Goal: Transaction & Acquisition: Purchase product/service

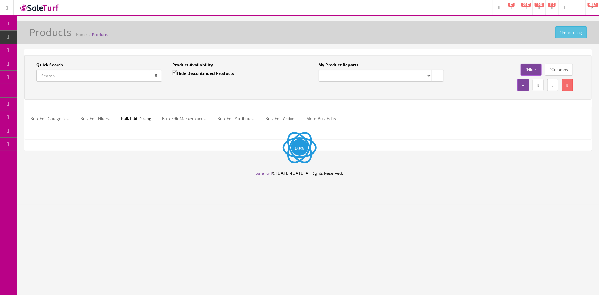
click at [56, 76] on input "Quick Search" at bounding box center [93, 76] width 114 height 12
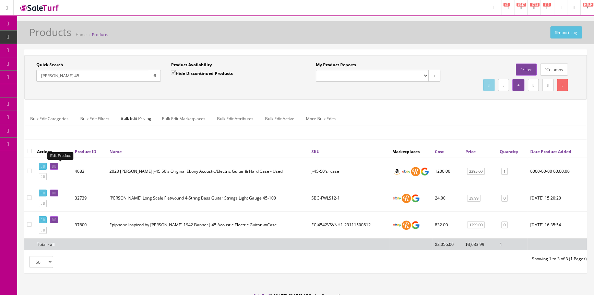
type input "gibson 45"
click at [54, 166] on icon at bounding box center [52, 166] width 1 height 4
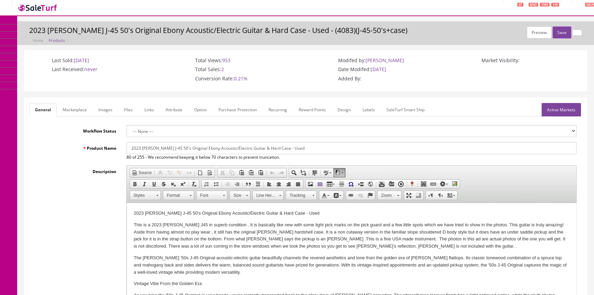
click at [74, 108] on link "Marketplace" at bounding box center [74, 109] width 35 height 13
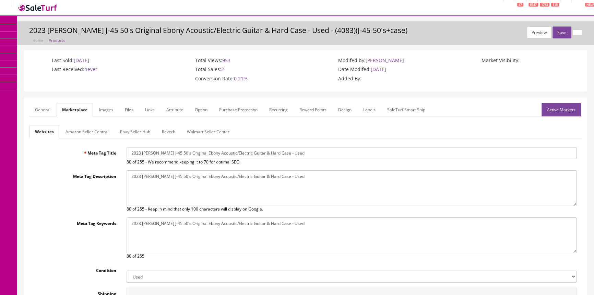
click at [43, 107] on link "General" at bounding box center [43, 109] width 26 height 13
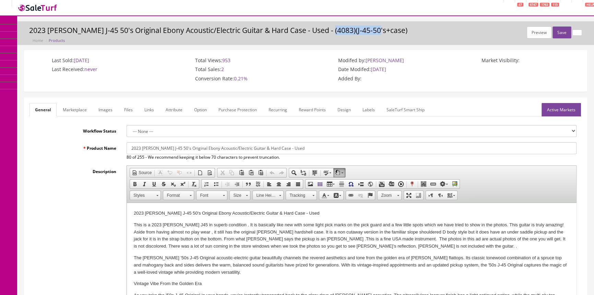
drag, startPoint x: 326, startPoint y: 29, endPoint x: 372, endPoint y: 35, distance: 46.3
click at [372, 34] on h3 "2023 Gibson J-45 50's Original Ebony Acoustic/Electric Guitar & Hard Case - Use…" at bounding box center [305, 30] width 553 height 8
copy h3 "J-45-50's+case"
click at [56, 49] on span "POS Console" at bounding box center [46, 46] width 24 height 6
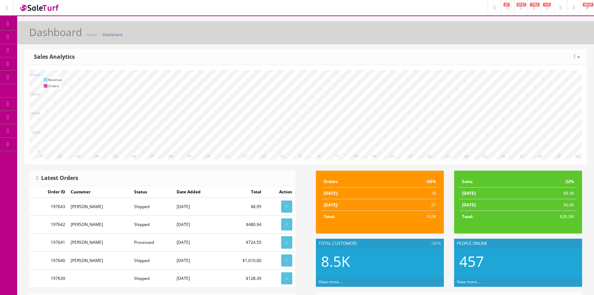
click at [59, 65] on span "POS Console" at bounding box center [52, 64] width 24 height 6
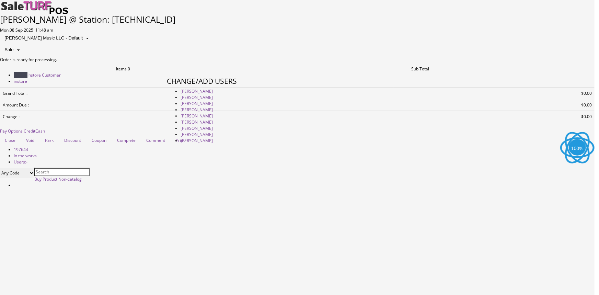
type input "amber helgren"
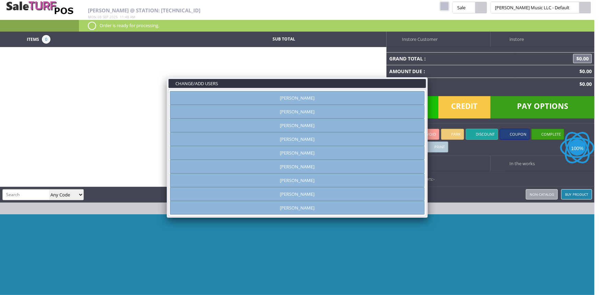
drag, startPoint x: 297, startPoint y: 97, endPoint x: 304, endPoint y: 97, distance: 7.2
click at [297, 97] on link "Amber Helgren" at bounding box center [297, 98] width 255 height 14
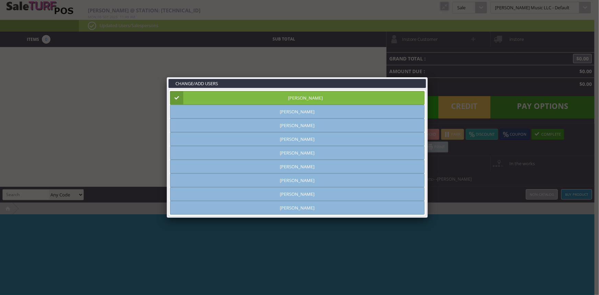
click at [429, 75] on link at bounding box center [427, 77] width 12 height 12
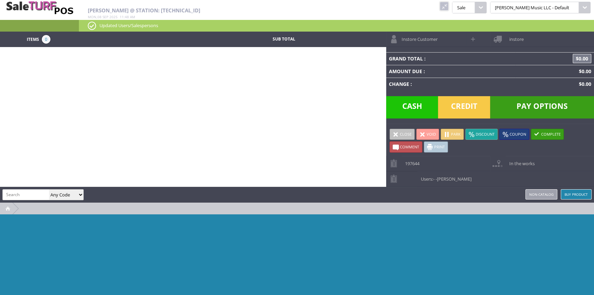
paste input "J-45-50's+case"
type input "J-45-50's+case"
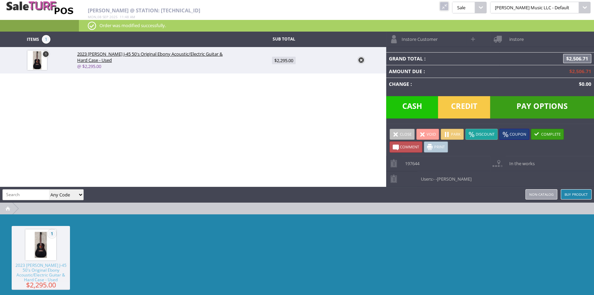
click at [282, 60] on span "$2,295.00" at bounding box center [284, 61] width 24 height 8
type input "2295"
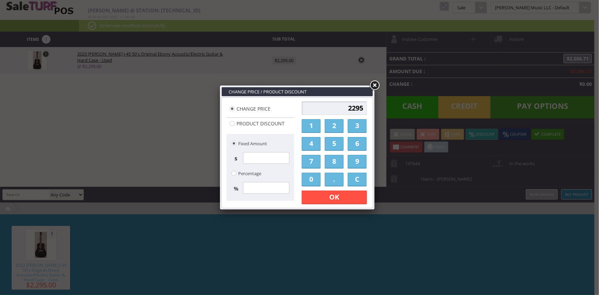
click at [339, 107] on input "2295" at bounding box center [334, 108] width 65 height 14
type input "5"
type input "1800.00"
drag, startPoint x: 345, startPoint y: 194, endPoint x: 408, endPoint y: 106, distance: 108.4
click at [346, 192] on link "OK" at bounding box center [334, 197] width 65 height 14
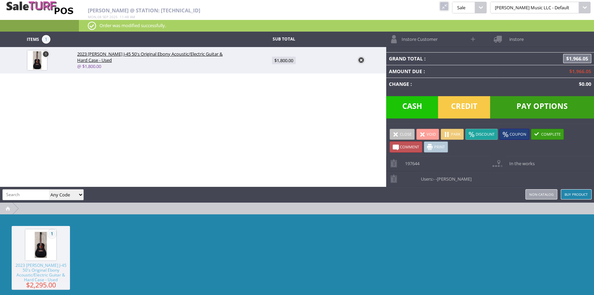
click at [474, 39] on span at bounding box center [474, 39] width 8 height 8
select select "6"
select select "1"
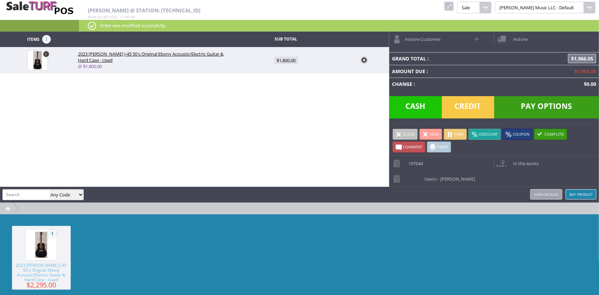
select select "6"
select select "1"
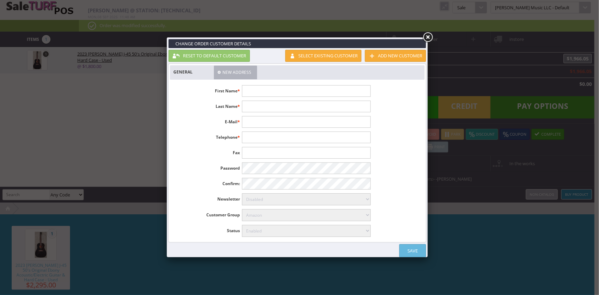
click at [297, 90] on input "text" at bounding box center [306, 91] width 128 height 12
type input "[PERSON_NAME]"
type input "Salvaggio"
type input "[EMAIL_ADDRESS][DOMAIN_NAME]"
type input "[PHONE_NUMBER]"
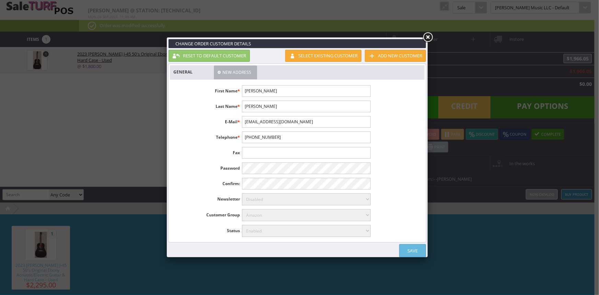
drag, startPoint x: 243, startPoint y: 104, endPoint x: 262, endPoint y: 106, distance: 19.3
click at [262, 106] on input "Salvaggio" at bounding box center [306, 107] width 128 height 12
click at [419, 248] on link "Save" at bounding box center [412, 250] width 27 height 13
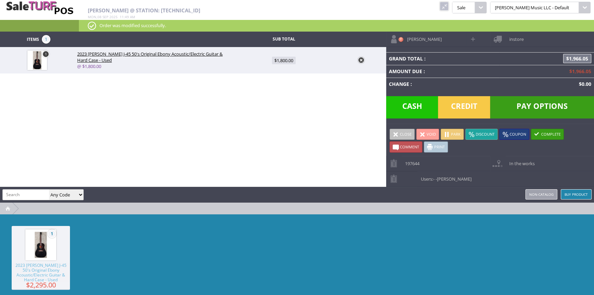
click at [513, 38] on span "instore" at bounding box center [515, 37] width 18 height 11
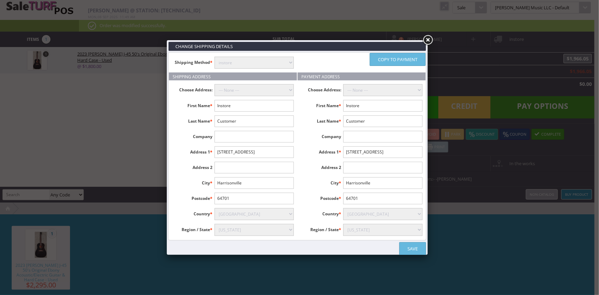
click at [272, 61] on select "instore Free Shipping (2-7days) ($0) Per Item Shipping ($1) text_description ($…" at bounding box center [253, 63] width 79 height 12
select select "free.free"
click at [214, 57] on select "instore Free Shipping (2-7days) ($0) Per Item Shipping ($1) text_description ($…" at bounding box center [253, 63] width 79 height 12
click at [244, 105] on input "Instore" at bounding box center [253, 106] width 79 height 12
type input "I"
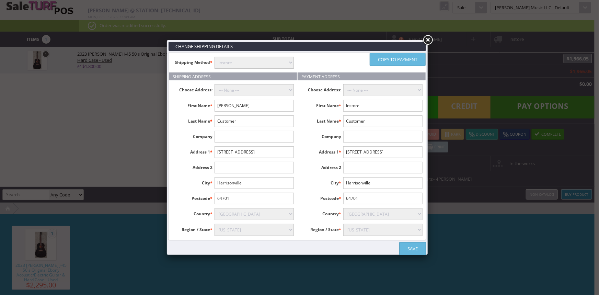
type input "John"
paste input "Salvaggio"
type input "Salvaggio"
type input "56 Nevada Ave."
type input "Staten Island"
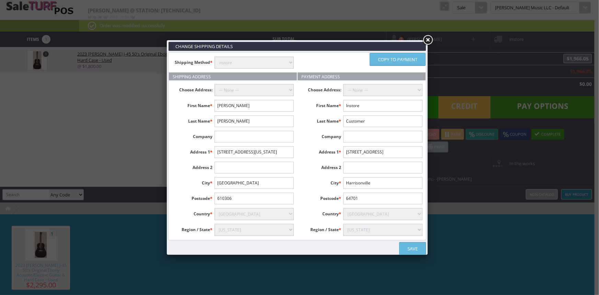
type input "610306"
click at [275, 230] on select "Alabama Alaska American Samoa Arizona Arkansas Armed Forces Africa Armed Forces…" at bounding box center [253, 230] width 79 height 12
click at [214, 224] on select "Alabama Alaska American Samoa Arizona Arkansas Armed Forces Africa Armed Forces…" at bounding box center [253, 230] width 79 height 12
drag, startPoint x: 278, startPoint y: 229, endPoint x: 278, endPoint y: 225, distance: 4.5
click at [278, 229] on select "Alabama Alaska American Samoa Arizona Arkansas Armed Forces Africa Armed Forces…" at bounding box center [253, 230] width 79 height 12
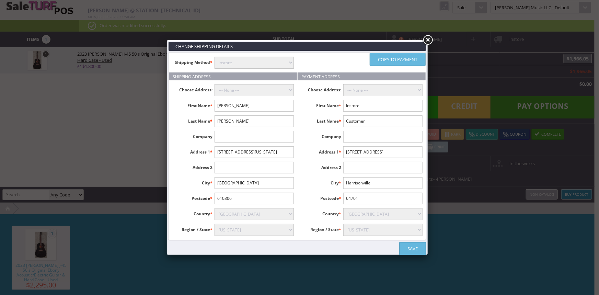
select select "3655"
click at [214, 224] on select "Alabama Alaska American Samoa Arizona Arkansas Armed Forces Africa Armed Forces…" at bounding box center [253, 230] width 79 height 12
click at [219, 197] on input "610306" at bounding box center [253, 198] width 79 height 12
type input "10306"
click at [397, 59] on link "Copy to payment" at bounding box center [397, 59] width 56 height 13
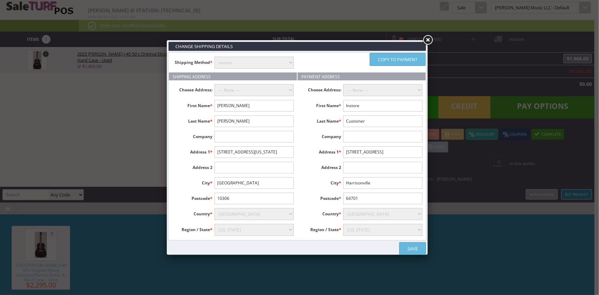
type input "John"
type input "Salvaggio"
type input "56 Nevada Ave."
type input "Staten Island"
type input "10306"
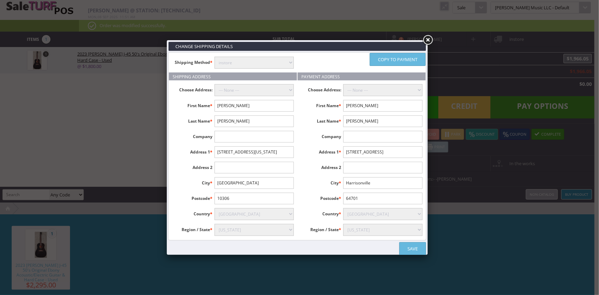
select select "3655"
click at [410, 246] on link "Save" at bounding box center [412, 248] width 27 height 13
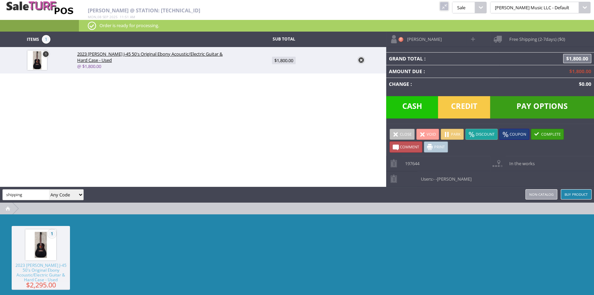
type input "shipping"
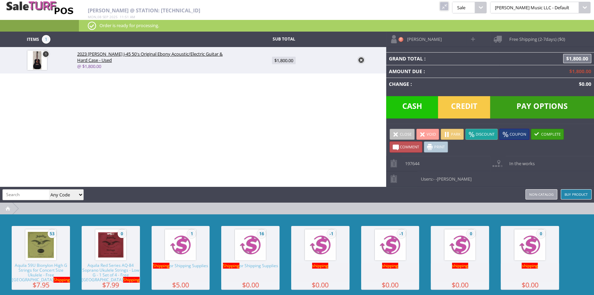
click at [257, 258] on img at bounding box center [250, 245] width 26 height 26
click at [287, 87] on span "$0.00" at bounding box center [283, 87] width 15 height 8
type input "0"
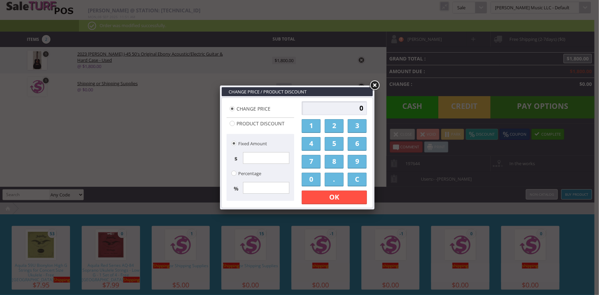
click at [346, 110] on input "0" at bounding box center [334, 108] width 65 height 14
type input "89.00"
click at [335, 198] on link "OK" at bounding box center [334, 197] width 65 height 14
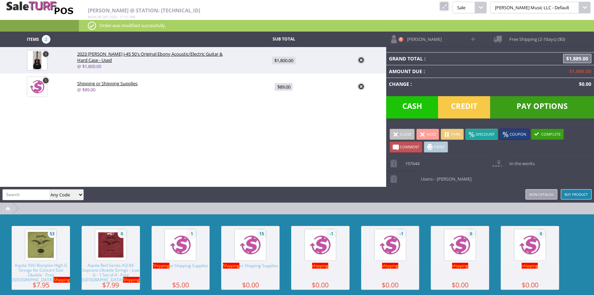
click at [449, 5] on link at bounding box center [444, 6] width 9 height 9
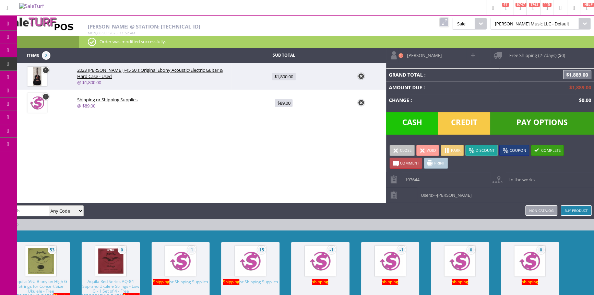
click at [534, 126] on span "Pay Options" at bounding box center [542, 123] width 104 height 22
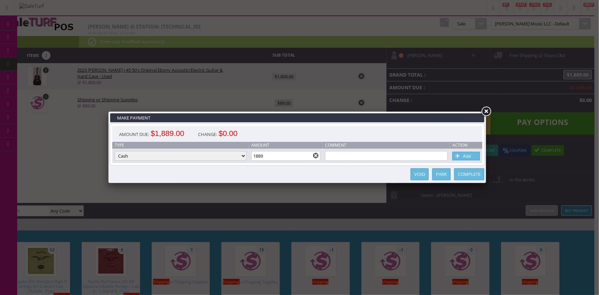
click at [207, 154] on select "Cash Credit Card Cheque or Money Order" at bounding box center [181, 156] width 132 height 10
select select "credit_card"
click at [115, 151] on select "Cash Credit Card Cheque or Money Order" at bounding box center [181, 156] width 132 height 10
click at [459, 154] on span at bounding box center [457, 156] width 7 height 8
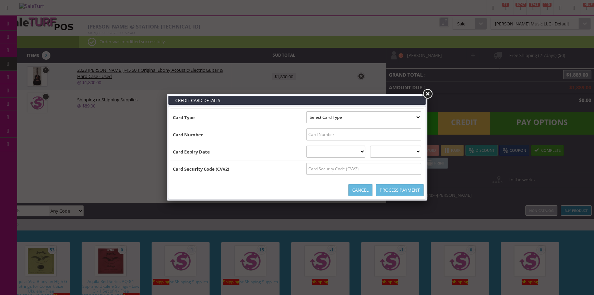
click at [413, 117] on select "Select Card Type Visa MasterCard Discover Card American Express Maestro Solo" at bounding box center [363, 117] width 115 height 12
click at [413, 118] on select "Select Card Type Visa MasterCard Discover Card American Express Maestro Solo" at bounding box center [363, 117] width 115 height 12
select select "MASTERCARD"
click at [306, 111] on select "Select Card Type Visa MasterCard Discover Card American Express Maestro Solo" at bounding box center [363, 117] width 115 height 12
click at [415, 132] on input "text" at bounding box center [363, 134] width 115 height 12
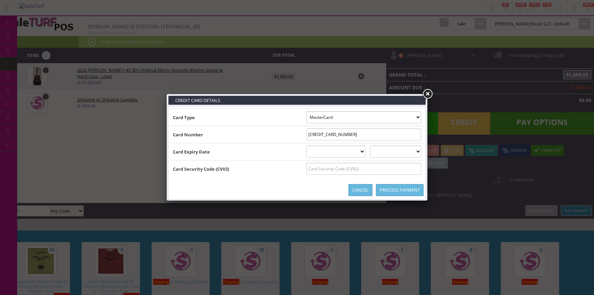
type input "5422172010865950"
click at [365, 153] on select "01 January 02 February 03 March 04 April 05 May 06 June 07 July 08 August 09 Se…" at bounding box center [335, 151] width 59 height 12
select select "10"
click at [306, 145] on select "01 January 02 February 03 March 04 April 05 May 06 June 07 July 08 August 09 Se…" at bounding box center [335, 151] width 59 height 12
click at [404, 146] on select "2025 2026 2027 2028 2029 2030 2031 2032 2033 2034 2035" at bounding box center [395, 151] width 51 height 12
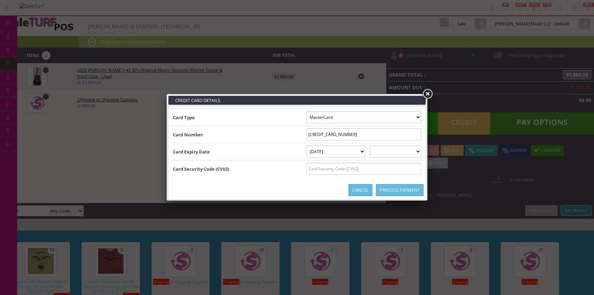
select select "2028"
click at [377, 145] on select "2025 2026 2027 2028 2029 2030 2031 2032 2033 2034 2035" at bounding box center [395, 151] width 51 height 12
drag, startPoint x: 401, startPoint y: 166, endPoint x: 404, endPoint y: 162, distance: 4.9
click at [401, 166] on input "text" at bounding box center [363, 169] width 115 height 12
type input "153"
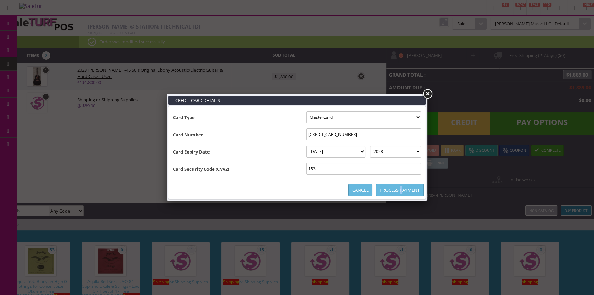
click at [400, 190] on link "Process Payment" at bounding box center [400, 190] width 48 height 12
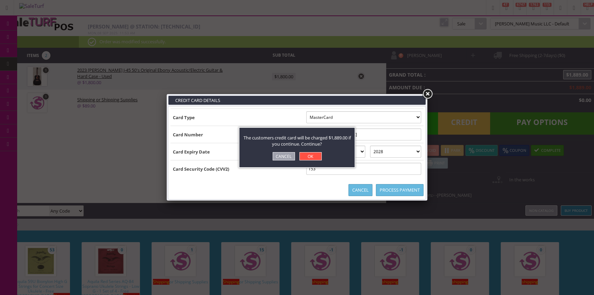
click at [304, 156] on link "OK" at bounding box center [310, 156] width 22 height 8
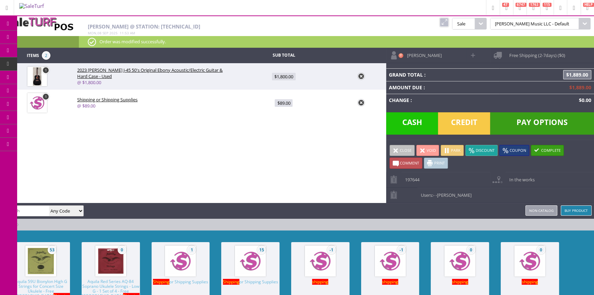
type input "0"
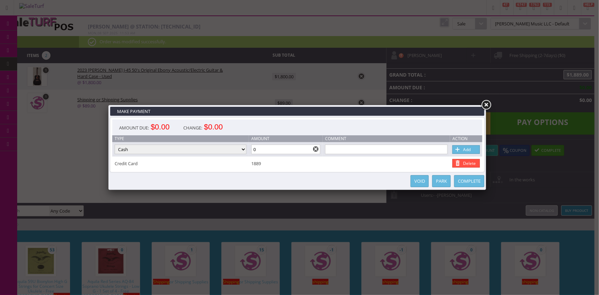
click at [469, 182] on link "Complete" at bounding box center [469, 181] width 30 height 12
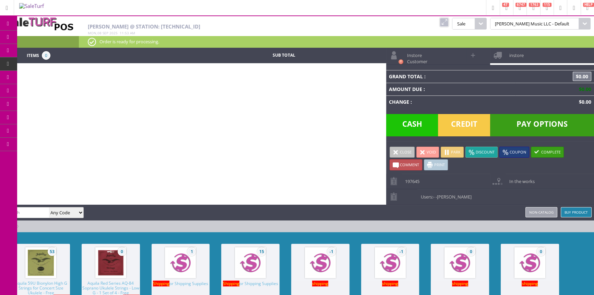
click at [449, 20] on link at bounding box center [444, 22] width 9 height 9
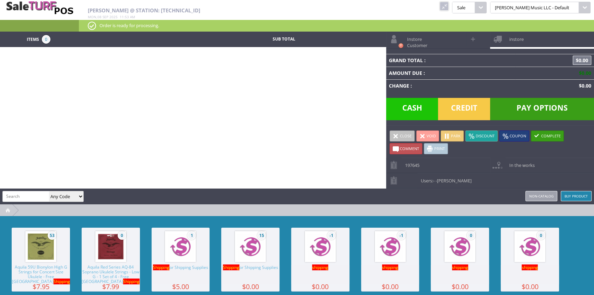
click at [449, 2] on link at bounding box center [444, 6] width 9 height 9
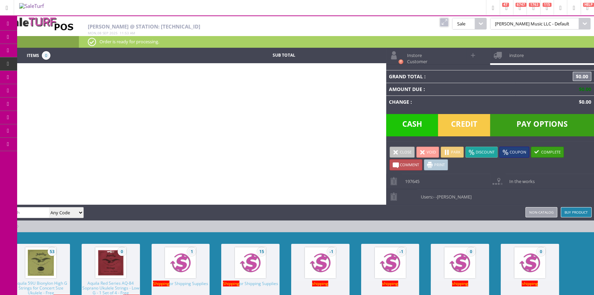
click at [54, 78] on span "Order List" at bounding box center [51, 77] width 20 height 6
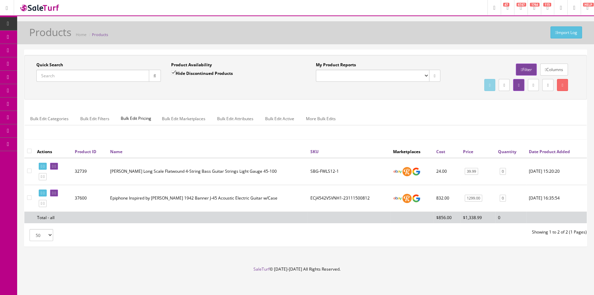
click at [107, 75] on input "Quick Search" at bounding box center [92, 76] width 113 height 12
drag, startPoint x: 106, startPoint y: 75, endPoint x: 144, endPoint y: 27, distance: 60.5
click at [144, 27] on div "Import Log Products Home Products" at bounding box center [305, 34] width 567 height 16
click at [103, 73] on input "Quick Search" at bounding box center [92, 76] width 113 height 12
type input "gibson 45"
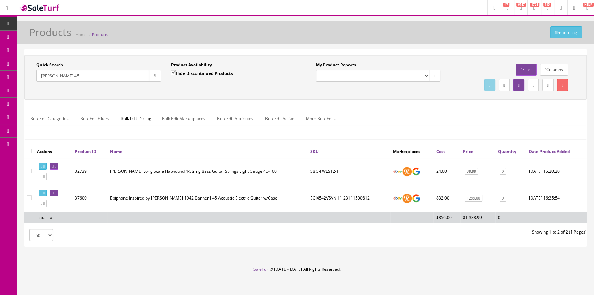
click at [173, 72] on input "Hide Discontinued Products" at bounding box center [173, 72] width 4 height 4
checkbox input "false"
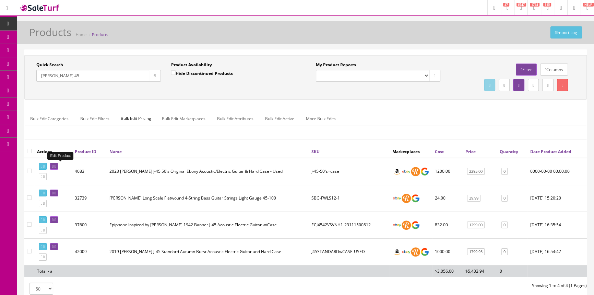
click at [54, 164] on icon at bounding box center [52, 166] width 1 height 4
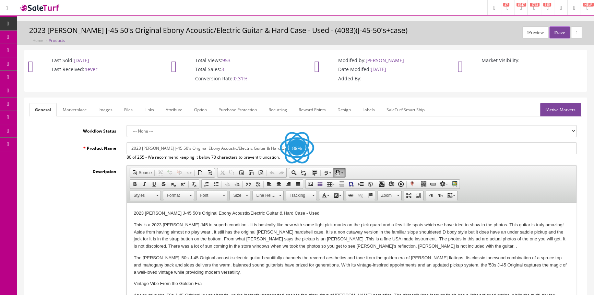
click at [75, 107] on link "Marketplace" at bounding box center [74, 109] width 35 height 13
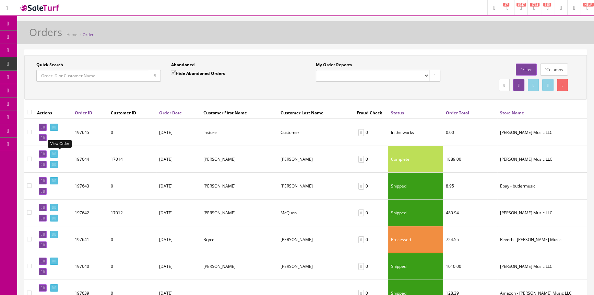
click at [54, 153] on icon at bounding box center [52, 154] width 1 height 4
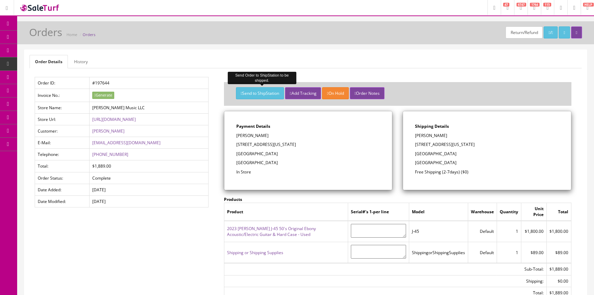
click at [280, 94] on button "Send to ShipStation" at bounding box center [260, 93] width 48 height 12
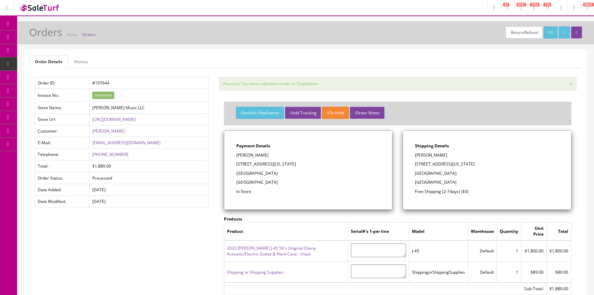
click at [40, 62] on icon at bounding box center [36, 63] width 7 height 5
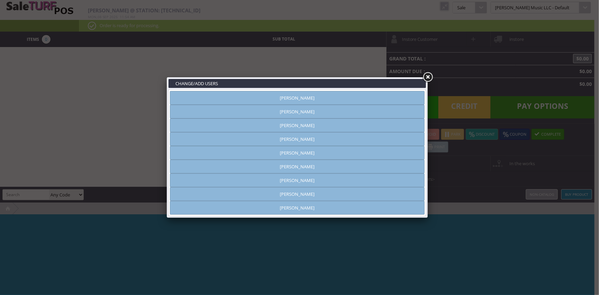
type input "[PERSON_NAME]"
click at [324, 139] on link "[PERSON_NAME]" at bounding box center [297, 139] width 255 height 14
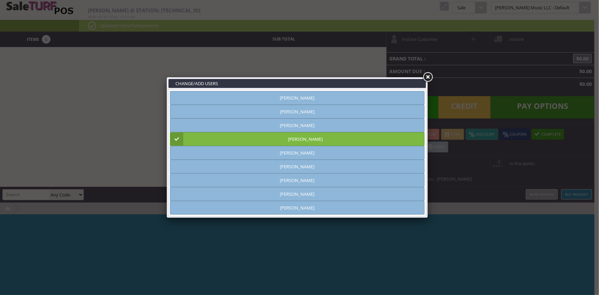
click at [427, 75] on link at bounding box center [427, 77] width 12 height 12
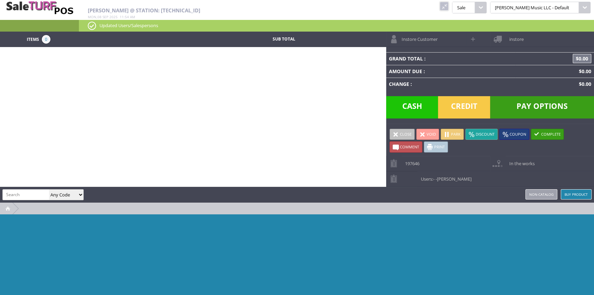
click at [31, 195] on input "search" at bounding box center [26, 194] width 46 height 10
type input "service"
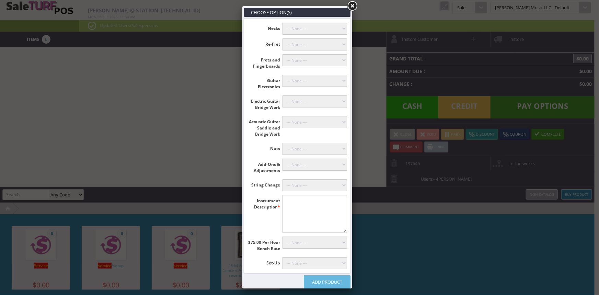
click at [313, 184] on select"] "--- None --- [PERSON_NAME] (+$60.00) Classicals, Latin, & Mandolin (+$30.00) 12…" at bounding box center [314, 185] width 65 height 12
select select"] "18"
click at [282, 179] on select"] "--- None --- [PERSON_NAME] (+$60.00) Classicals, Latin, & Mandolin (+$30.00) 12…" at bounding box center [314, 185] width 65 height 12
click at [312, 202] on textarea"] at bounding box center [314, 214] width 65 height 38
type textarea"] "[PERSON_NAME]"
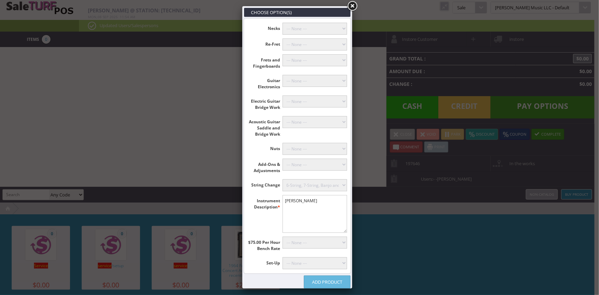
click at [324, 281] on link "Add Product" at bounding box center [327, 281] width 47 height 13
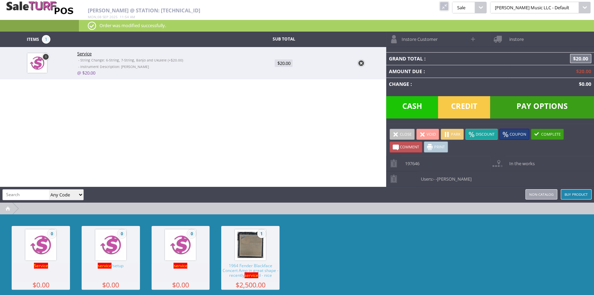
click at [27, 196] on input "search" at bounding box center [26, 194] width 46 height 10
type input "019954121174"
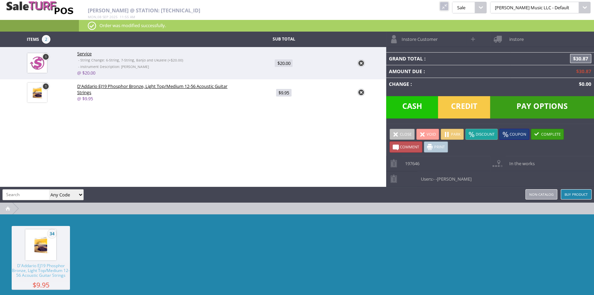
click at [466, 111] on span "Credit" at bounding box center [464, 107] width 52 height 22
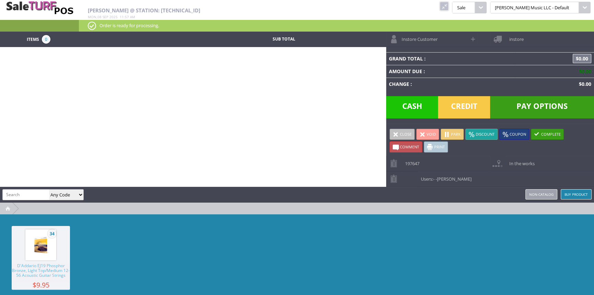
click at [449, 4] on link at bounding box center [444, 6] width 9 height 9
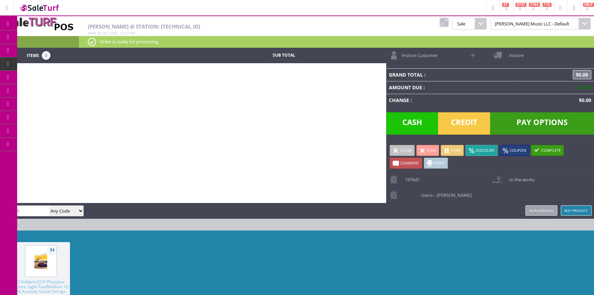
drag, startPoint x: 51, startPoint y: 33, endPoint x: 7, endPoint y: 36, distance: 44.3
click at [7, 36] on icon at bounding box center [7, 36] width 7 height 5
click at [44, 36] on link "Products" at bounding box center [53, 38] width 72 height 14
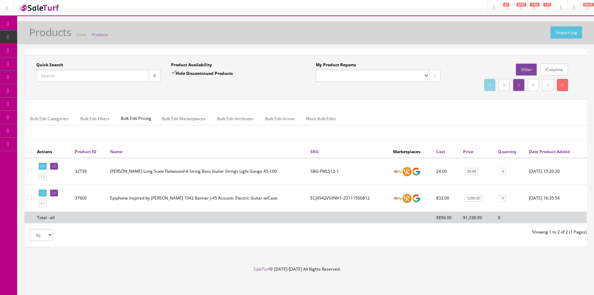
click at [57, 78] on input "Quick Search" at bounding box center [92, 76] width 113 height 12
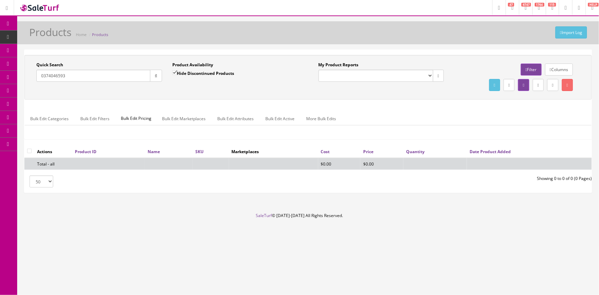
type input "0374046593"
click at [174, 71] on input "Hide Discontinued Products" at bounding box center [174, 72] width 4 height 4
checkbox input "false"
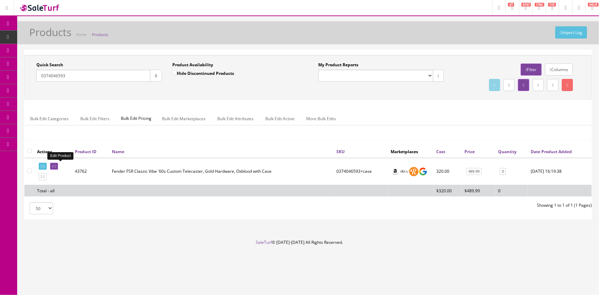
click at [54, 164] on icon at bounding box center [52, 166] width 1 height 4
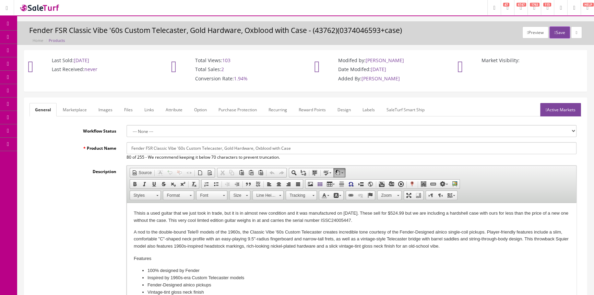
click at [109, 109] on link "Images" at bounding box center [105, 109] width 25 height 13
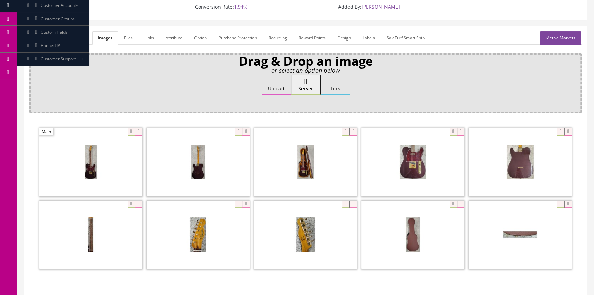
scroll to position [132, 0]
